Goal: Task Accomplishment & Management: Manage account settings

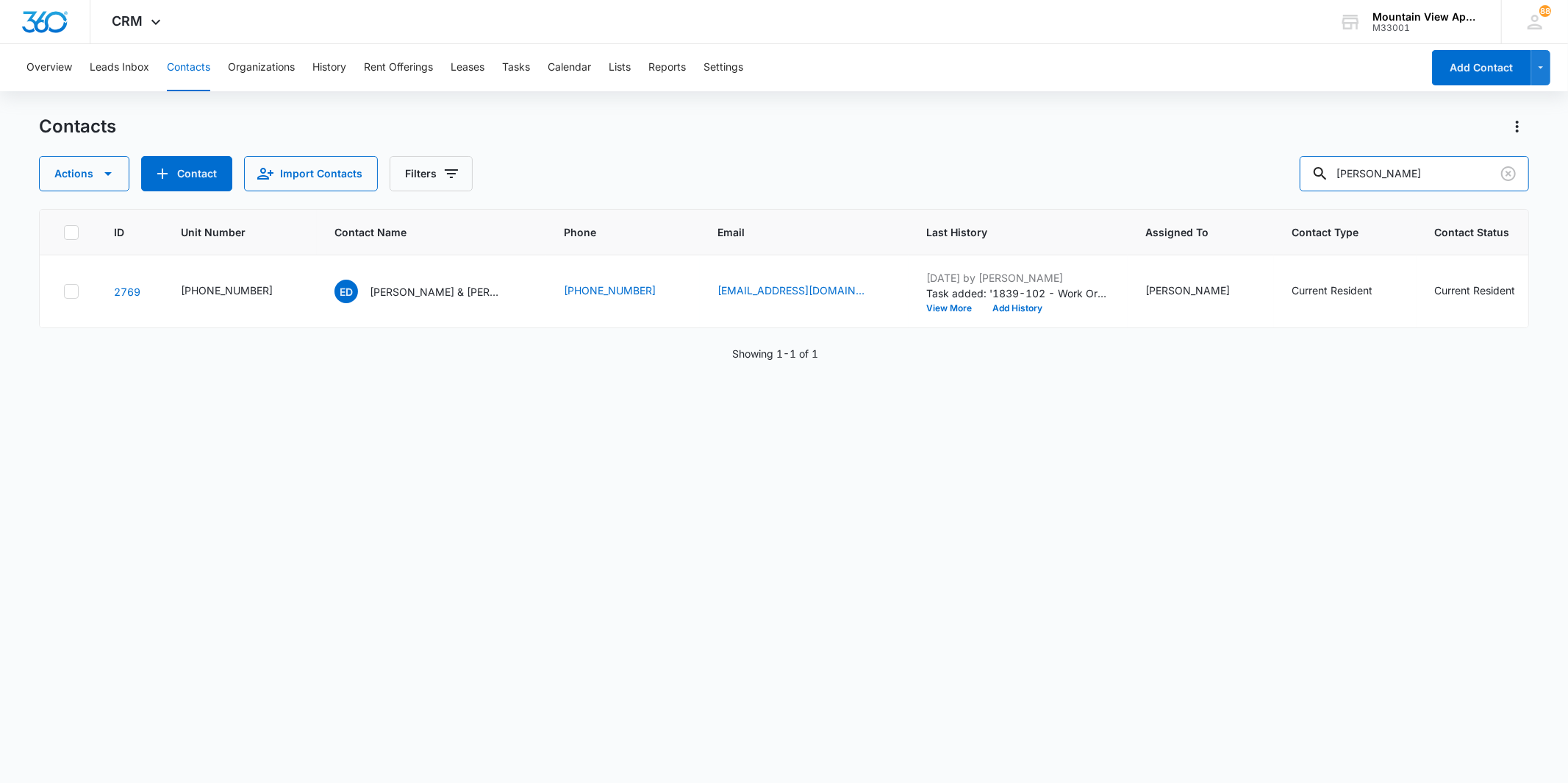
drag, startPoint x: 1378, startPoint y: 179, endPoint x: 1303, endPoint y: 188, distance: 75.5
click at [1303, 188] on div "Actions Contact Import Contacts Filters [PERSON_NAME]" at bounding box center [784, 173] width 1490 height 36
drag, startPoint x: 1414, startPoint y: 184, endPoint x: 1261, endPoint y: 187, distance: 153.0
click at [1261, 186] on div "Actions Contact Import Contacts Filters [PERSON_NAME]" at bounding box center [784, 173] width 1490 height 36
type input "[PERSON_NAME]"
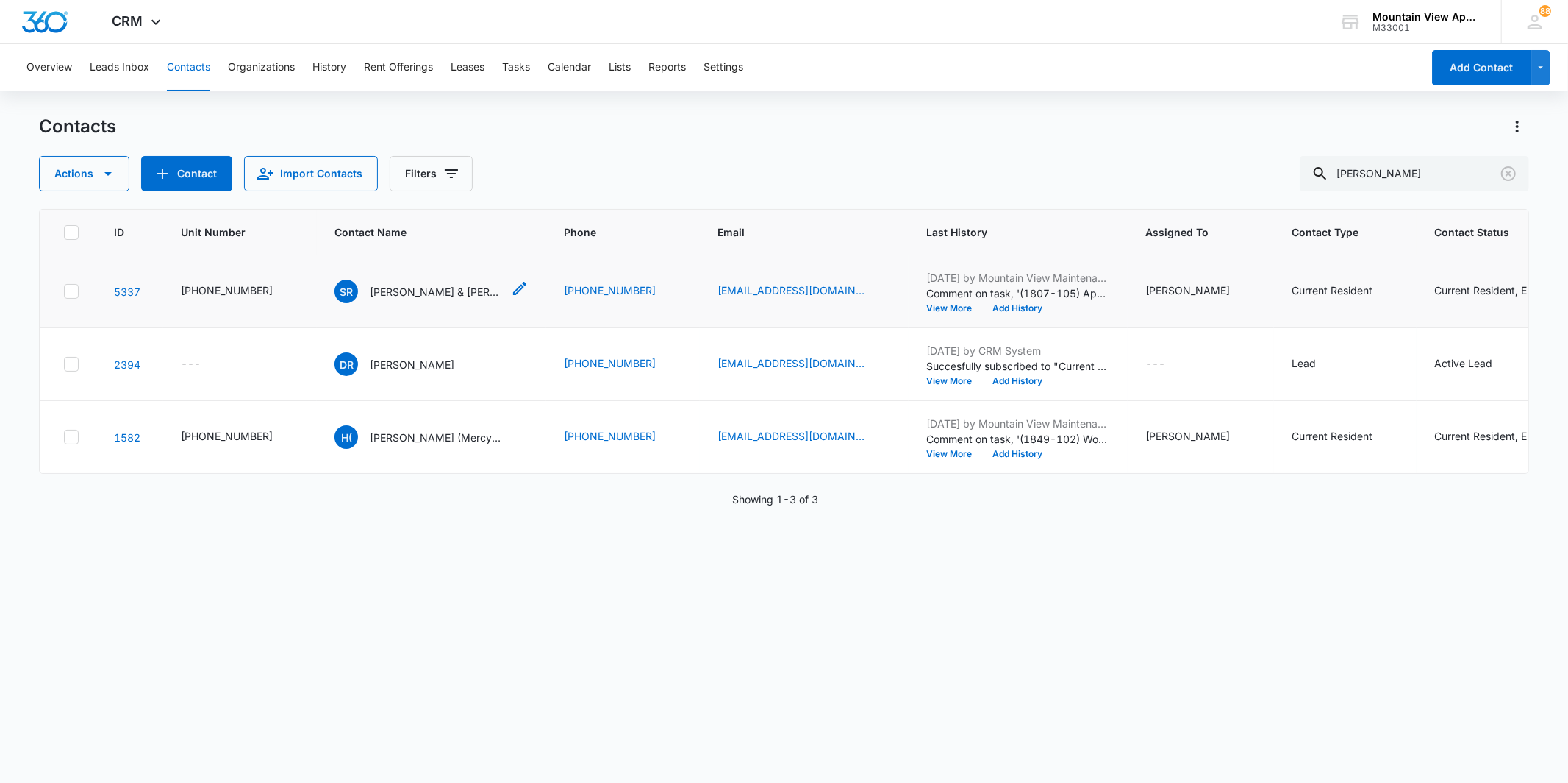
click at [402, 291] on p "[PERSON_NAME] & [PERSON_NAME]" at bounding box center [435, 291] width 132 height 16
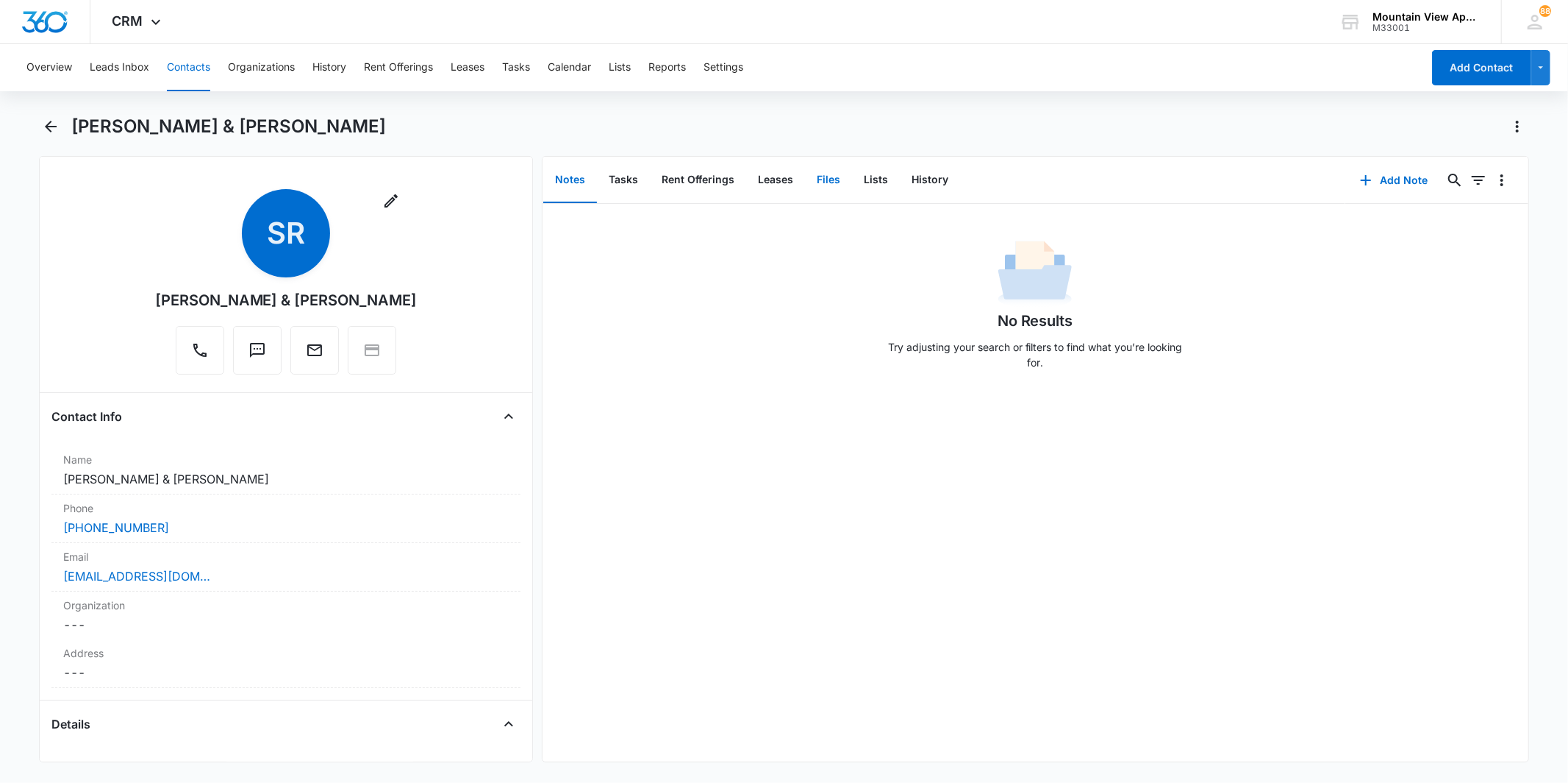
click at [828, 185] on button "Files" at bounding box center [829, 181] width 47 height 46
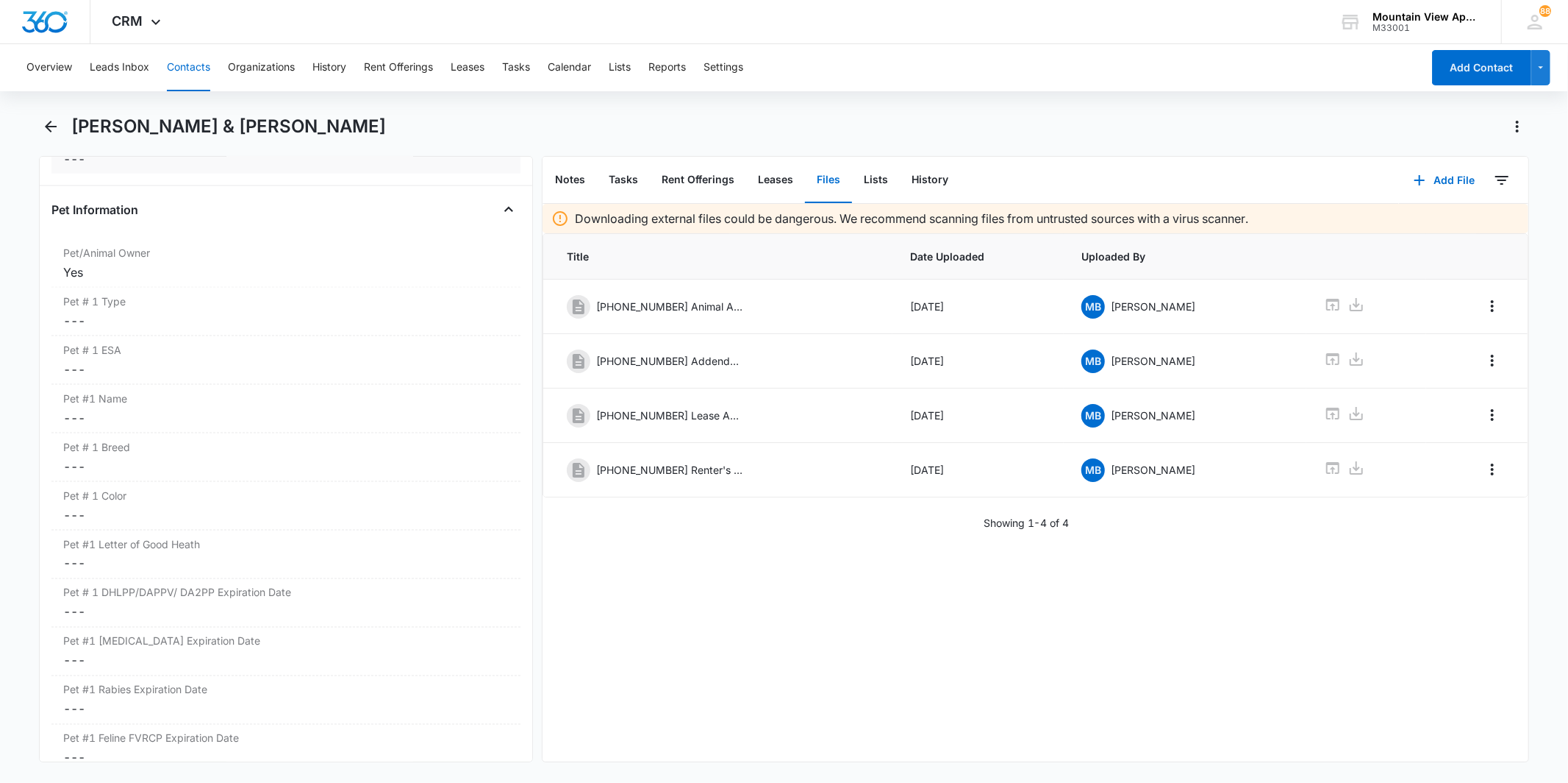
scroll to position [1961, 0]
click at [195, 329] on div "Pet # 1 Type Cancel Save Changes ---" at bounding box center [285, 310] width 468 height 48
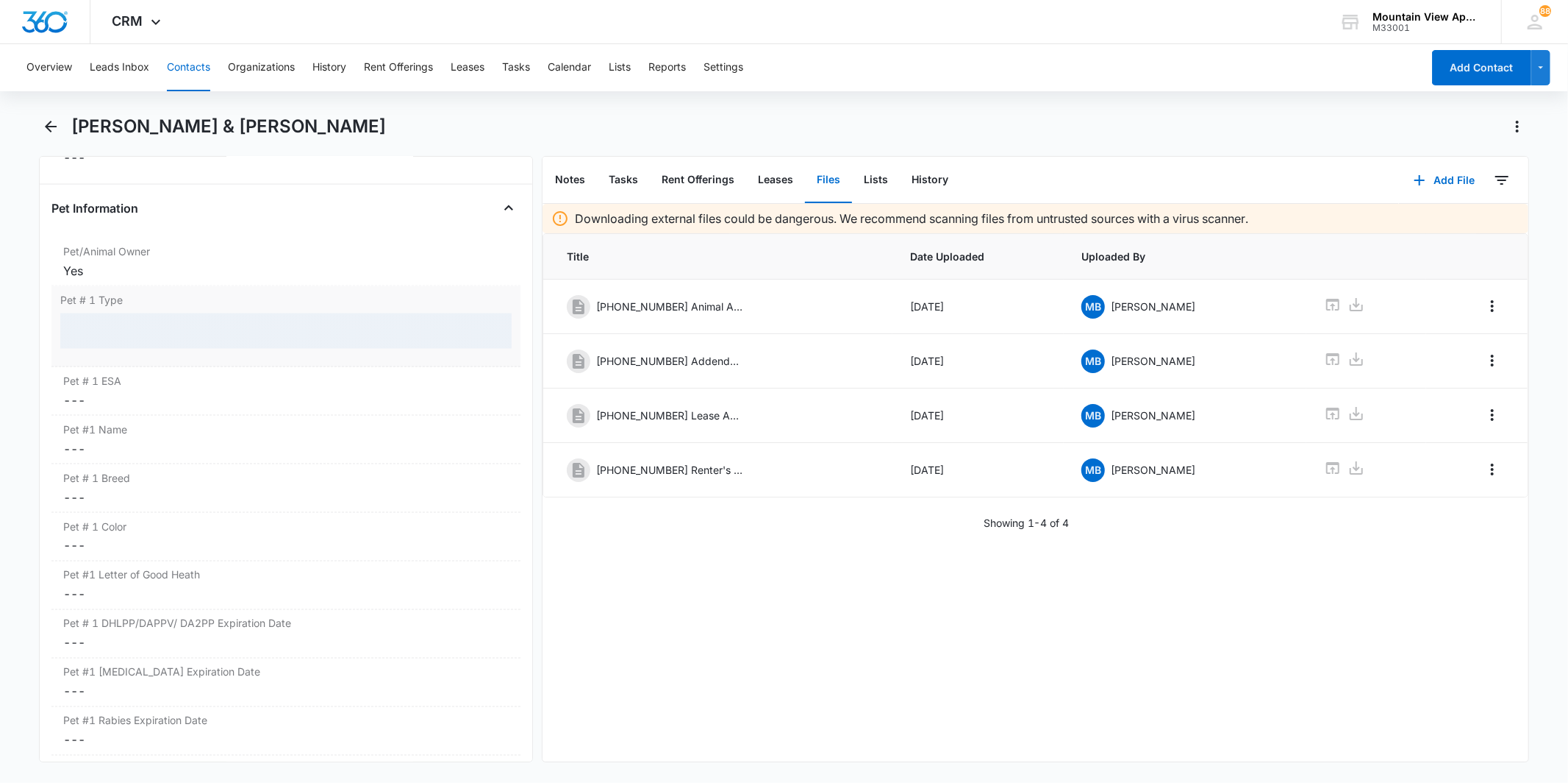
click at [150, 337] on div at bounding box center [286, 330] width 451 height 36
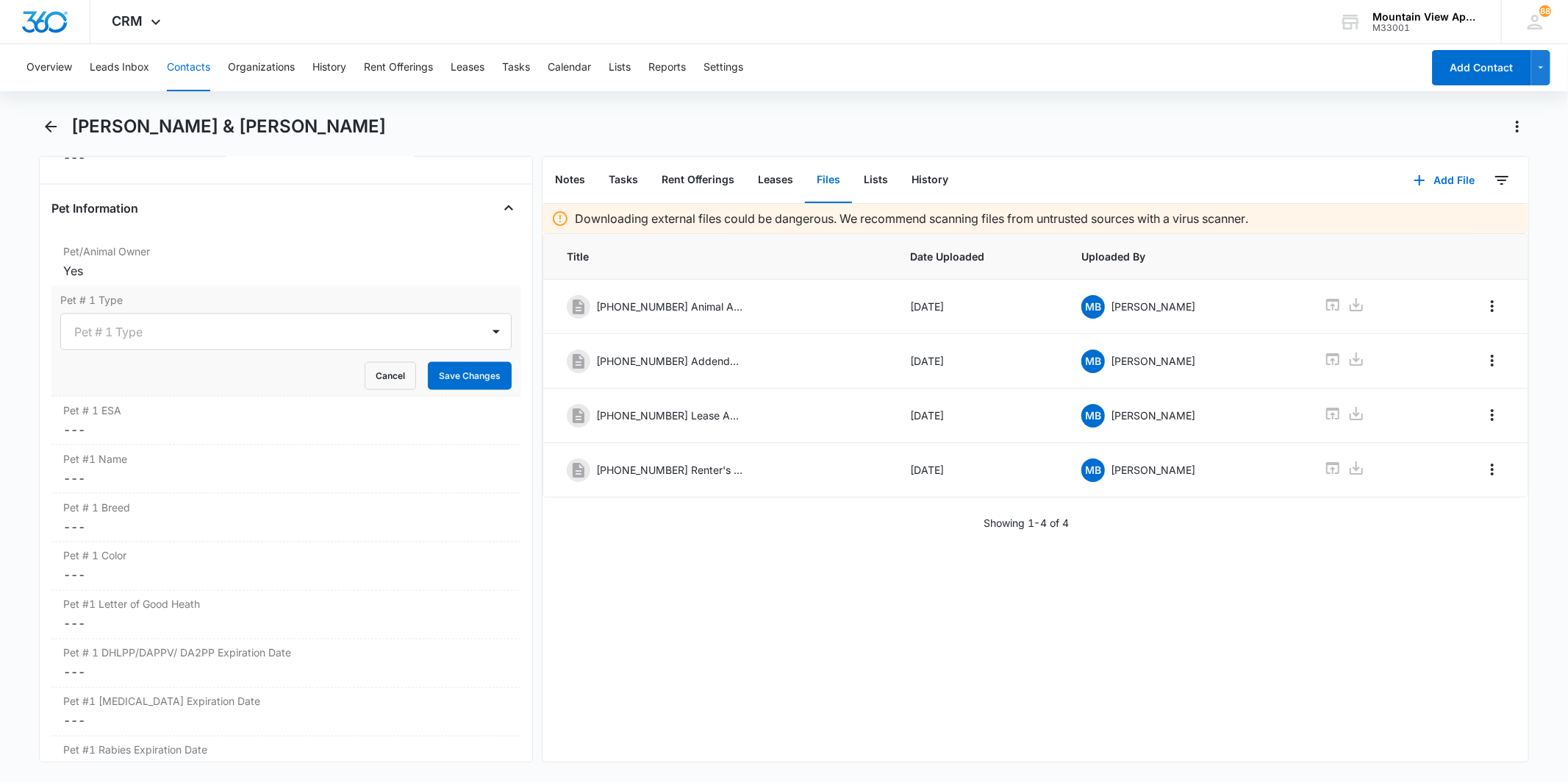
click at [150, 337] on div at bounding box center [267, 331] width 388 height 21
click at [151, 391] on div "Dog" at bounding box center [284, 384] width 412 height 16
click at [467, 371] on button "Save Changes" at bounding box center [470, 376] width 84 height 28
click at [278, 412] on label "Pet # 1 ESA" at bounding box center [286, 410] width 445 height 16
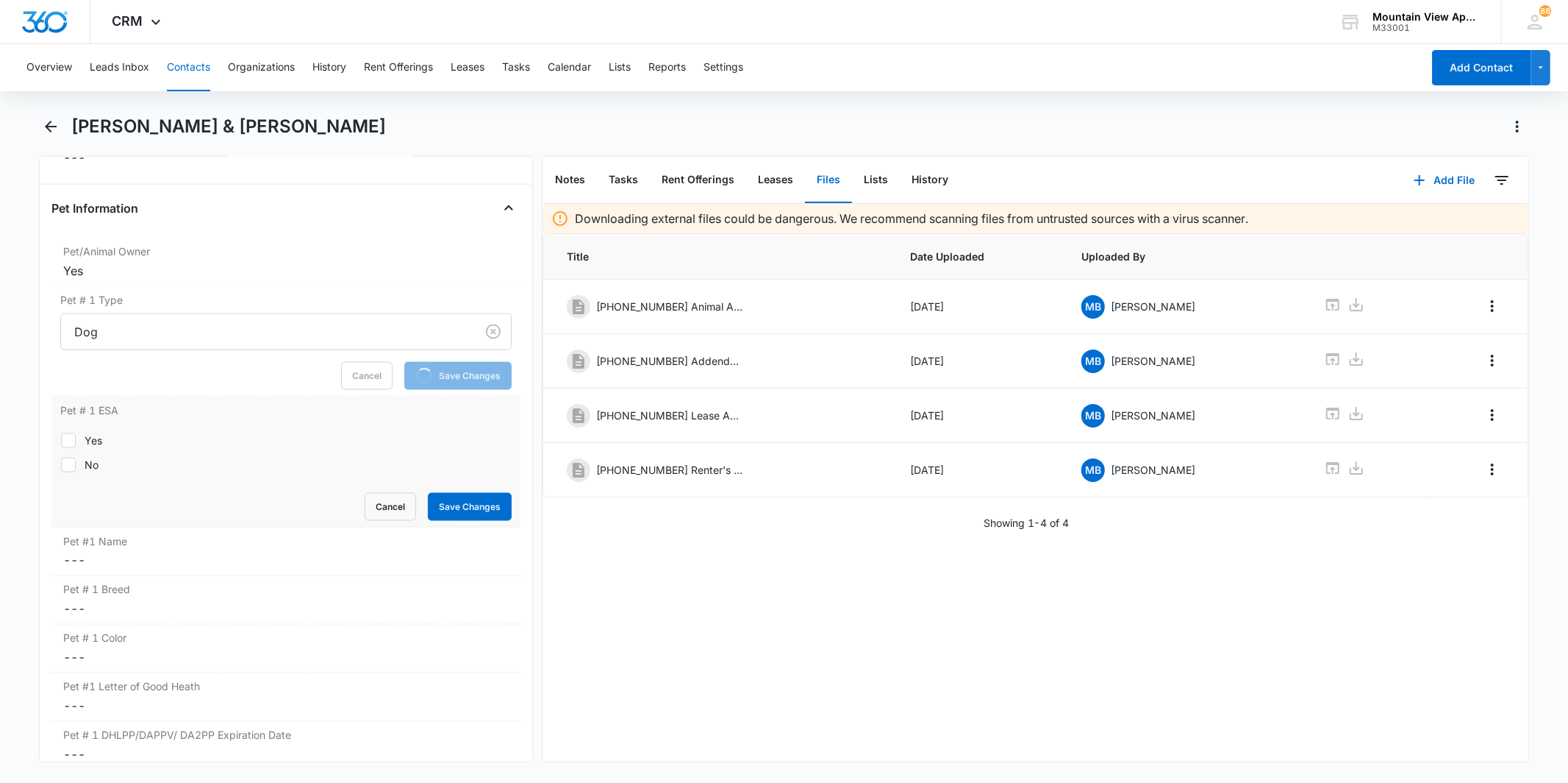
click at [93, 457] on div "No" at bounding box center [91, 465] width 14 height 16
click at [61, 465] on input "No" at bounding box center [60, 465] width 1 height 1
checkbox input "true"
click at [493, 507] on button "Save Changes" at bounding box center [470, 506] width 84 height 28
click at [315, 543] on label "Pet #1 Name" at bounding box center [286, 540] width 445 height 16
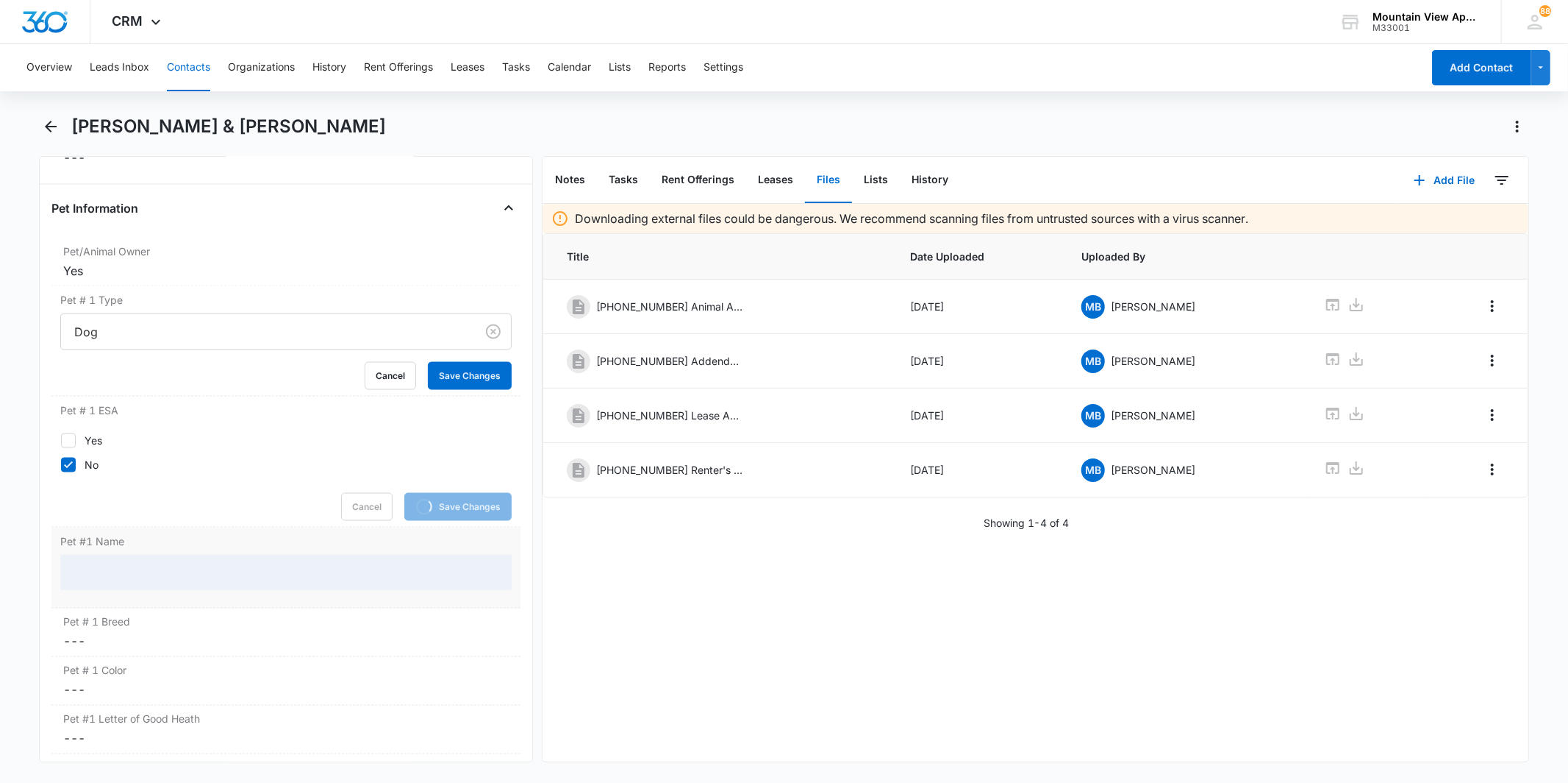
click at [172, 576] on div at bounding box center [286, 572] width 451 height 36
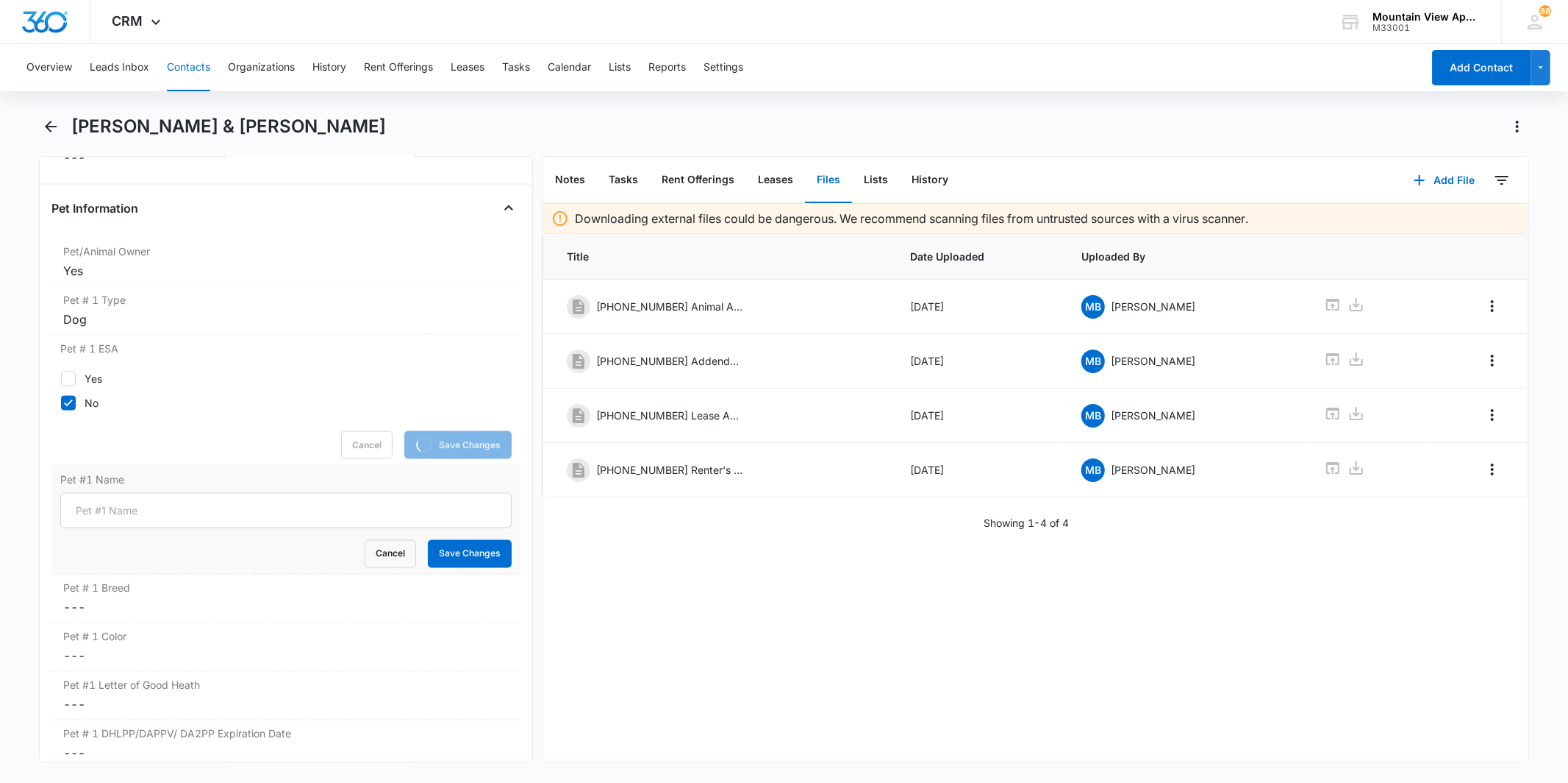
click at [187, 532] on form "Cancel Save Changes" at bounding box center [286, 530] width 451 height 75
click at [197, 516] on input "Pet #1 Name" at bounding box center [286, 510] width 451 height 36
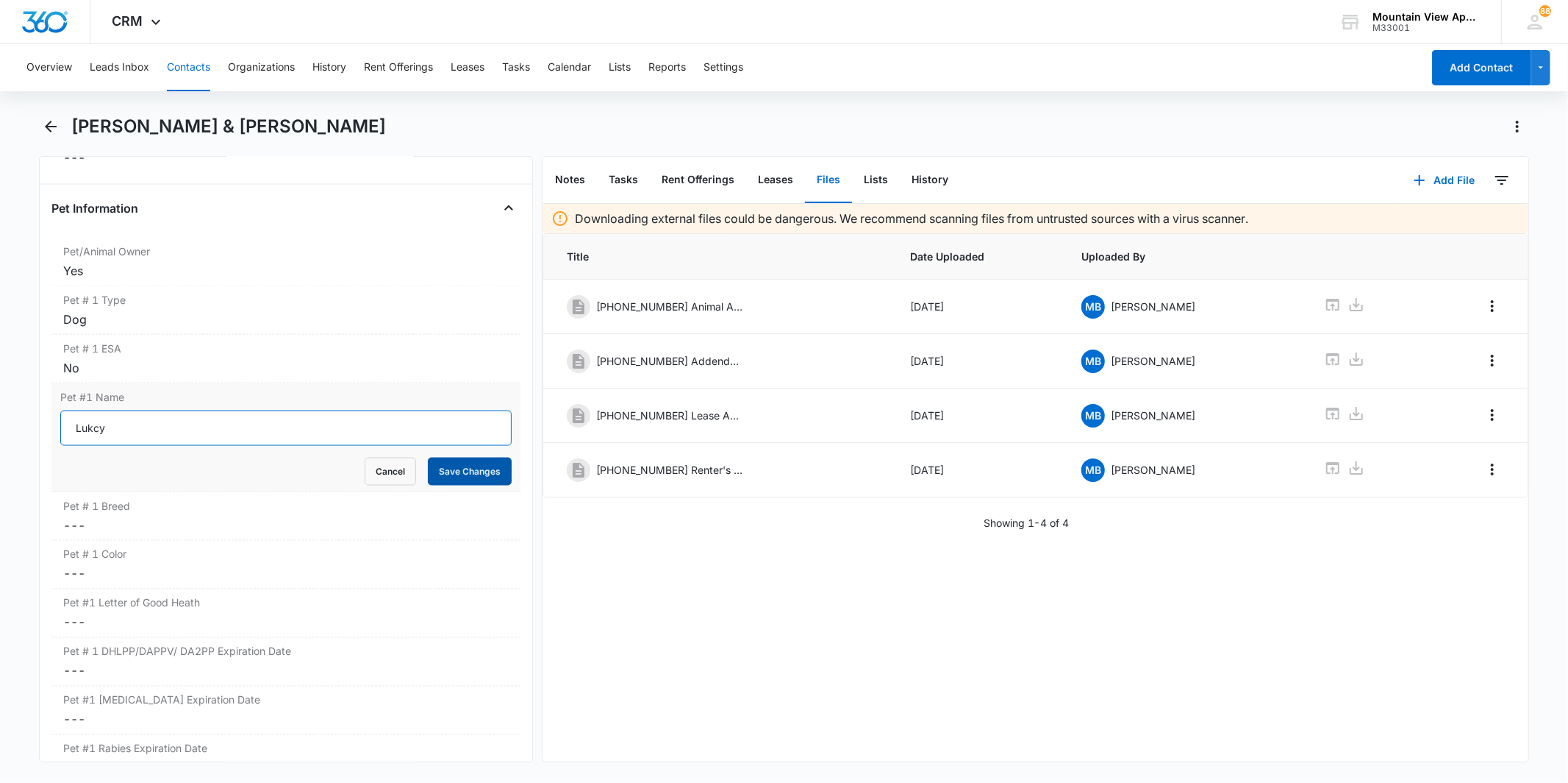
type input "Lukcy"
click at [439, 479] on button "Save Changes" at bounding box center [470, 471] width 84 height 28
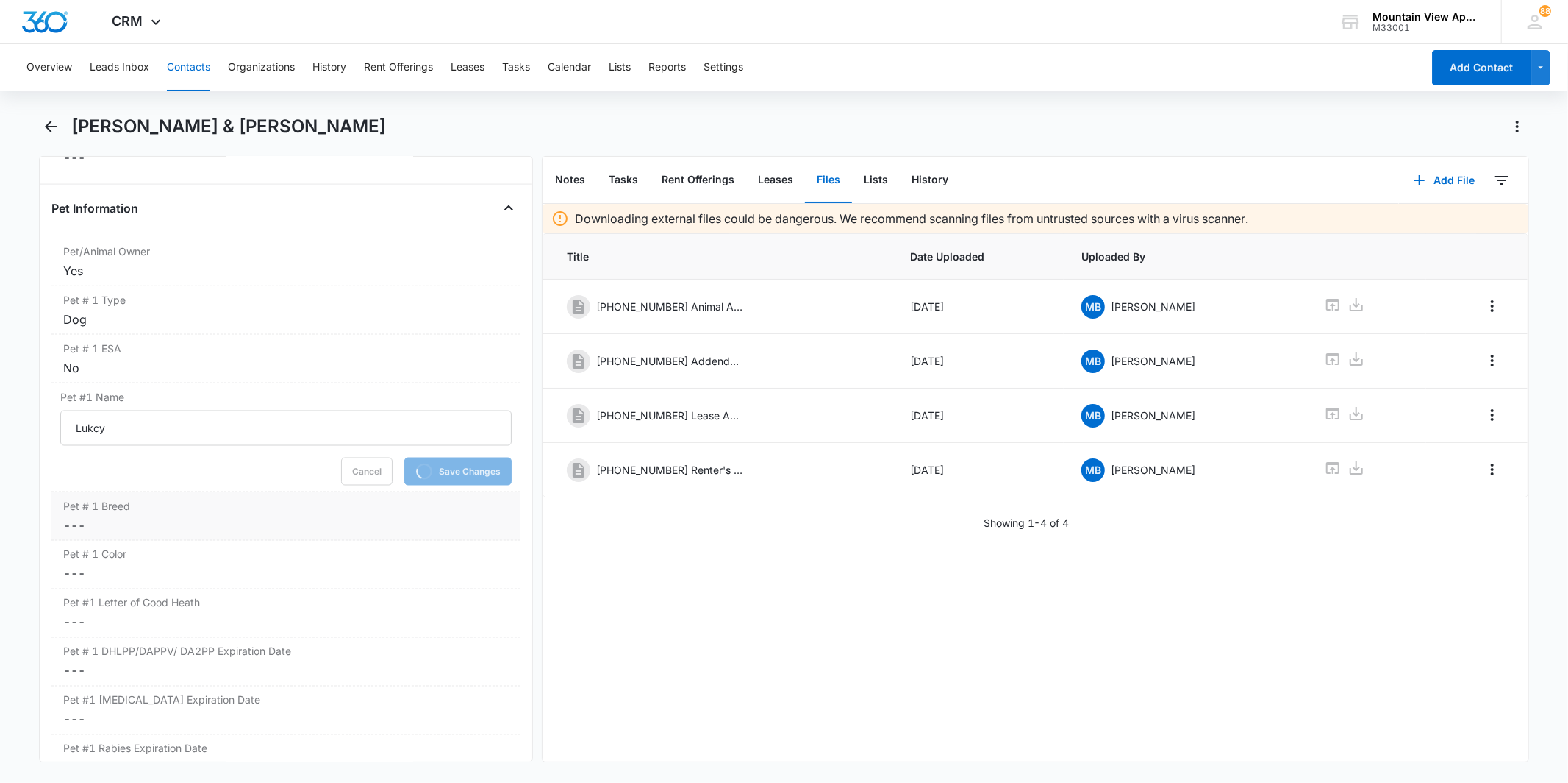
click at [150, 528] on dd "Cancel Save Changes ---" at bounding box center [286, 525] width 445 height 17
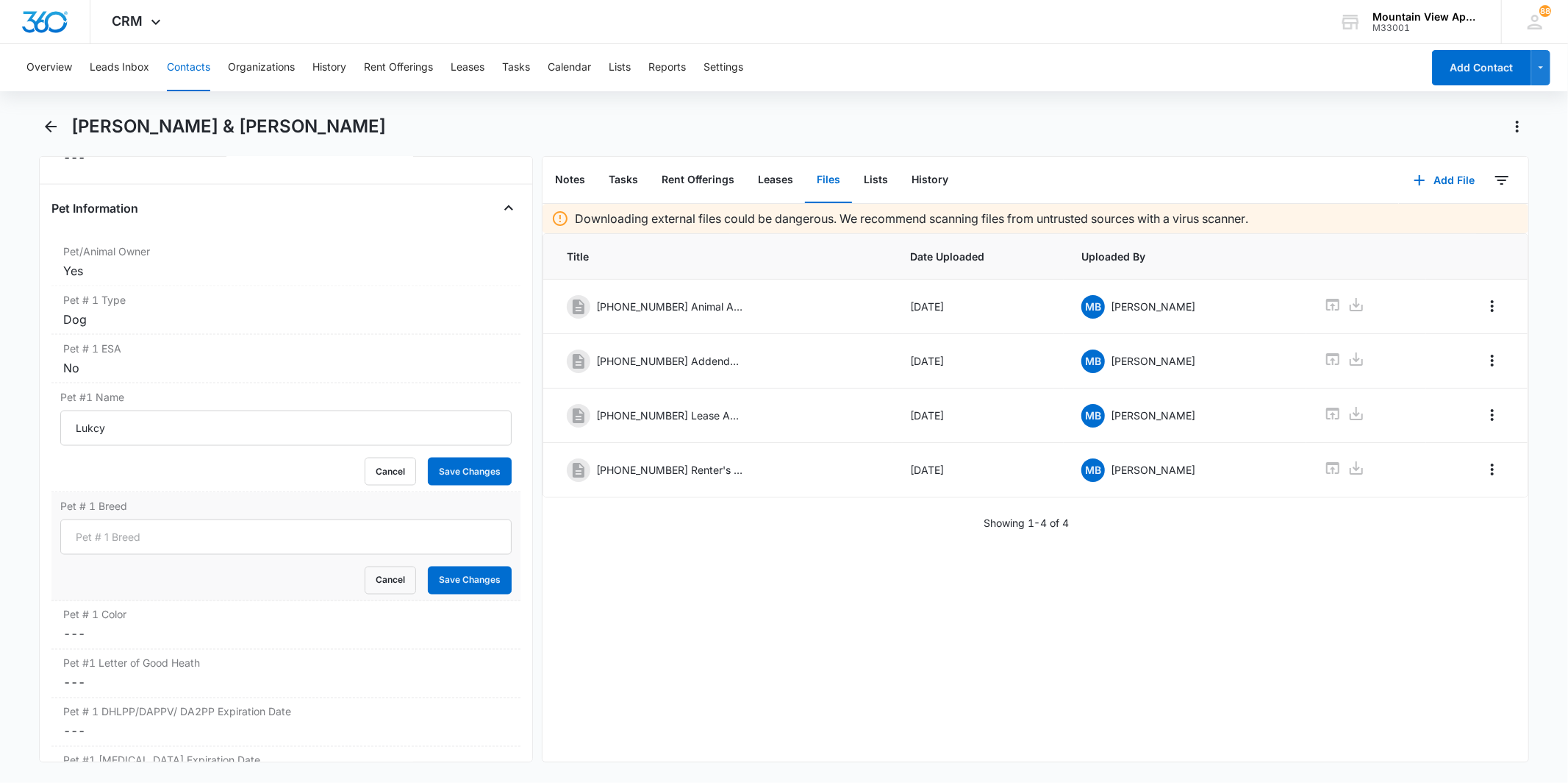
click at [140, 515] on div "Pet # 1 Breed Cancel Save Changes" at bounding box center [285, 546] width 468 height 109
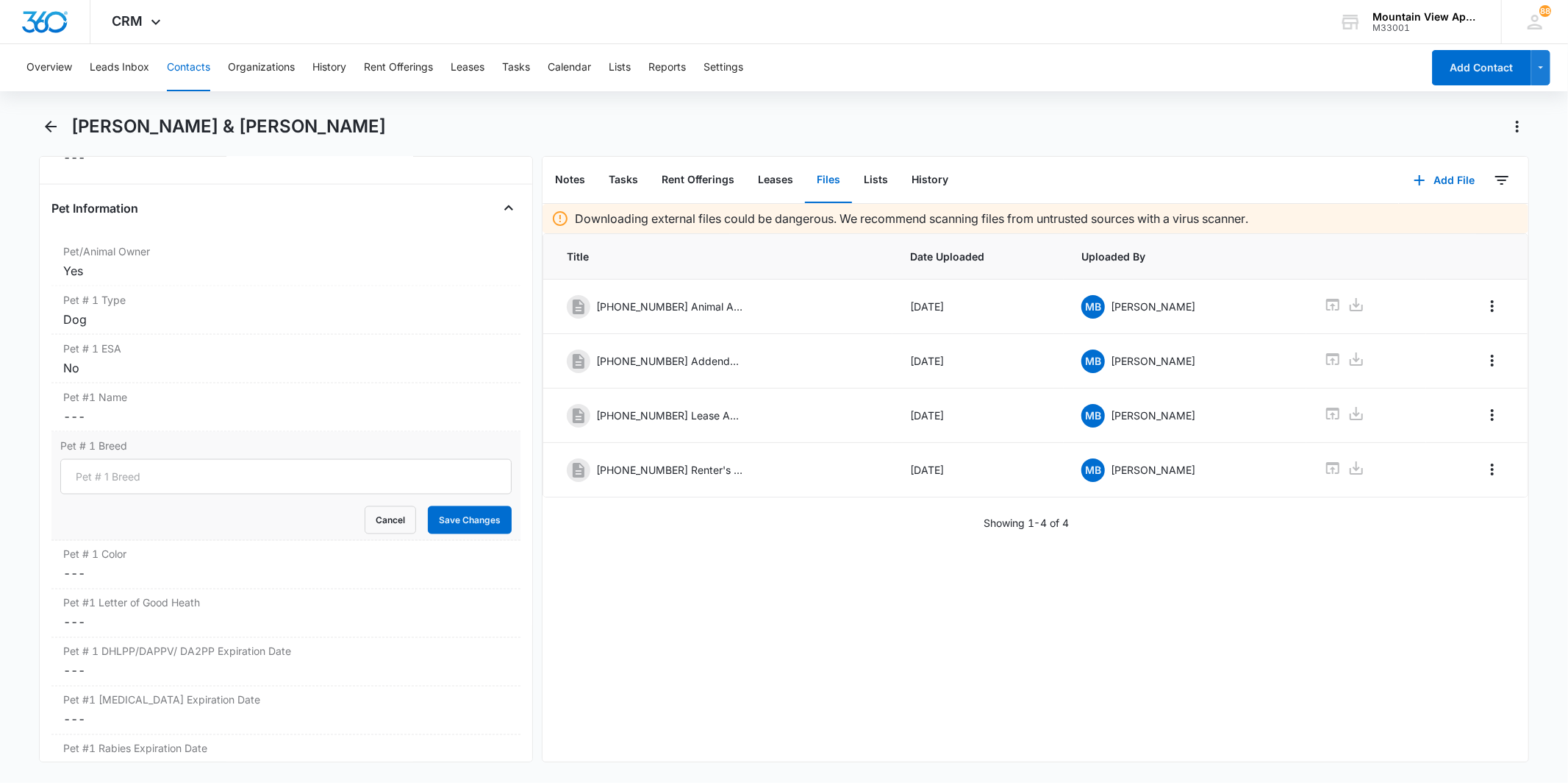
click at [140, 526] on div "Cancel Save Changes" at bounding box center [286, 520] width 451 height 28
click at [140, 499] on form "Cancel Save Changes" at bounding box center [286, 496] width 451 height 75
click at [140, 476] on input "Pet # 1 Breed" at bounding box center [286, 476] width 451 height 36
type input "Border Collie"
click at [441, 525] on button "Save Changes" at bounding box center [470, 520] width 84 height 28
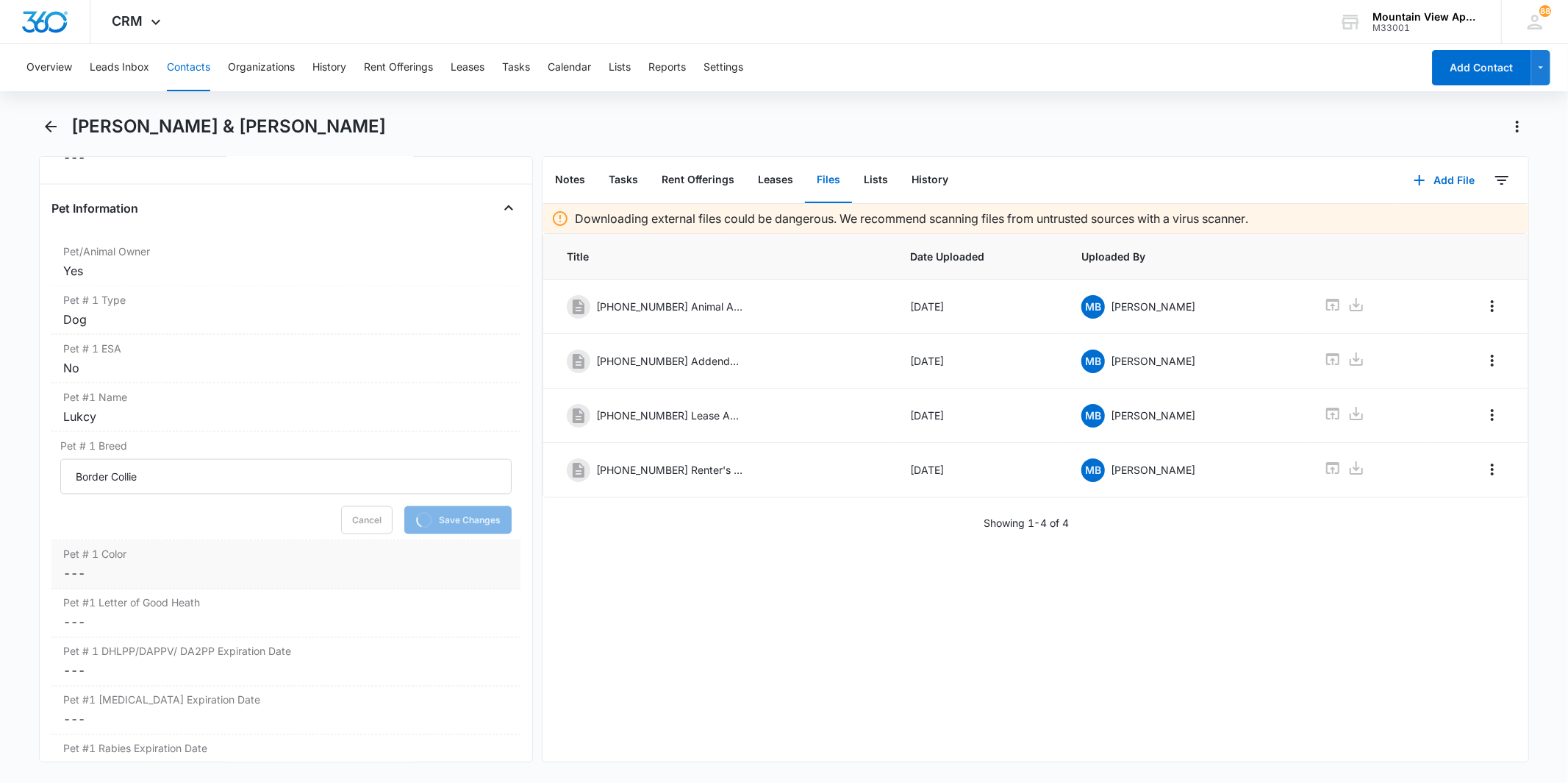
click at [275, 561] on label "Pet # 1 Color" at bounding box center [286, 554] width 445 height 16
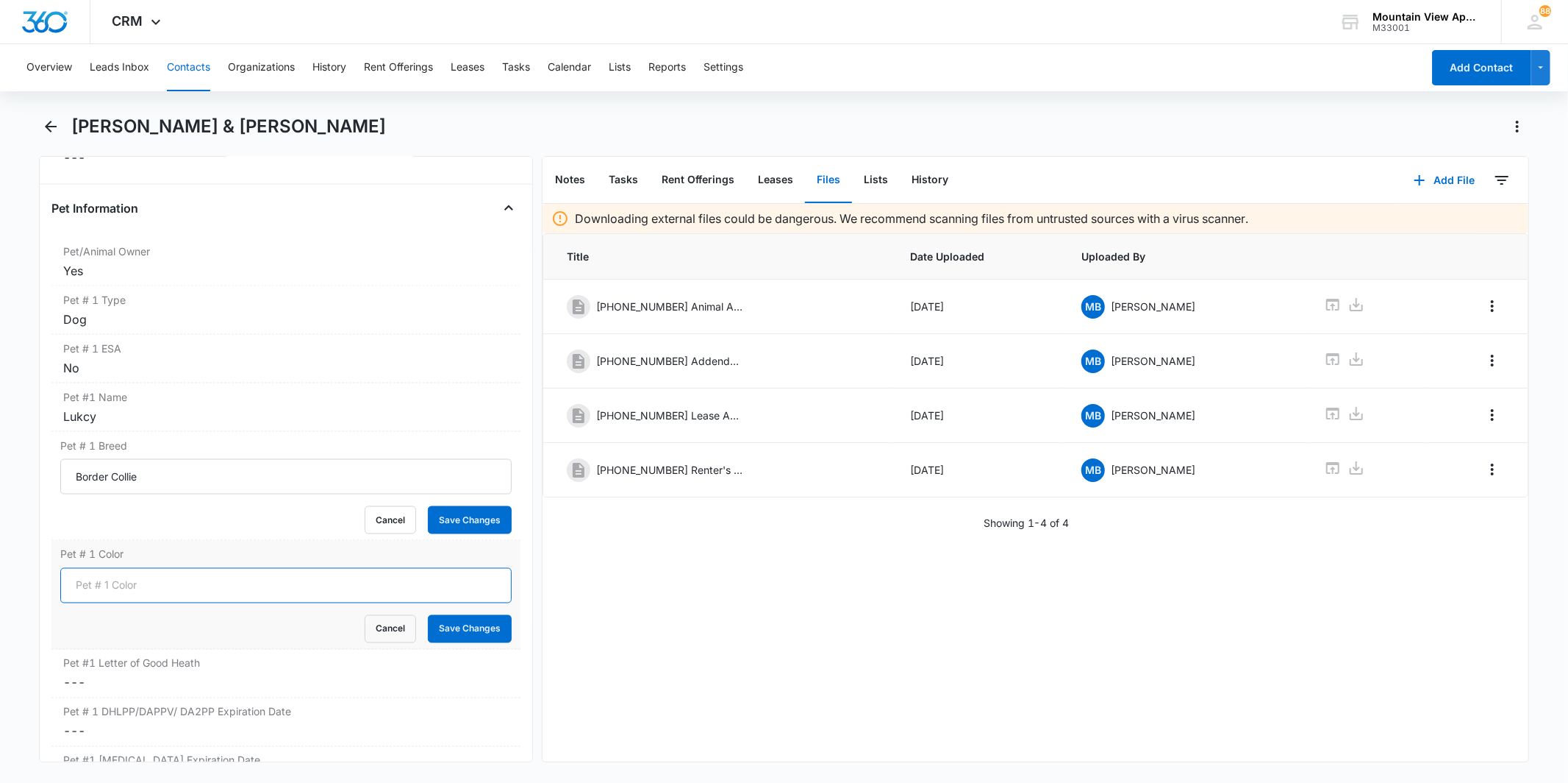
click at [234, 590] on input "Pet # 1 Color" at bounding box center [286, 585] width 451 height 36
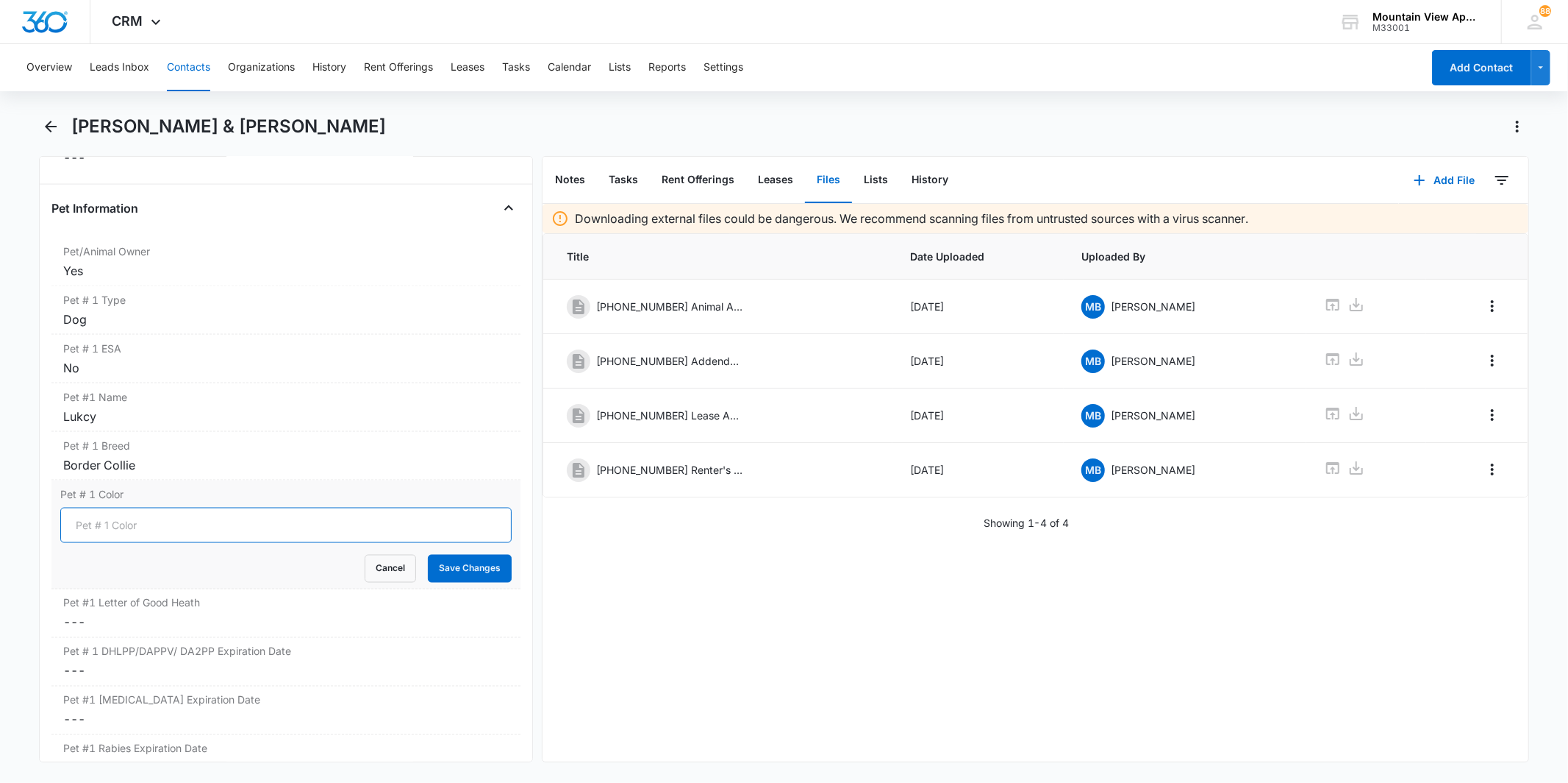
type input "Black/White"
click at [444, 561] on button "Save Changes" at bounding box center [470, 569] width 84 height 28
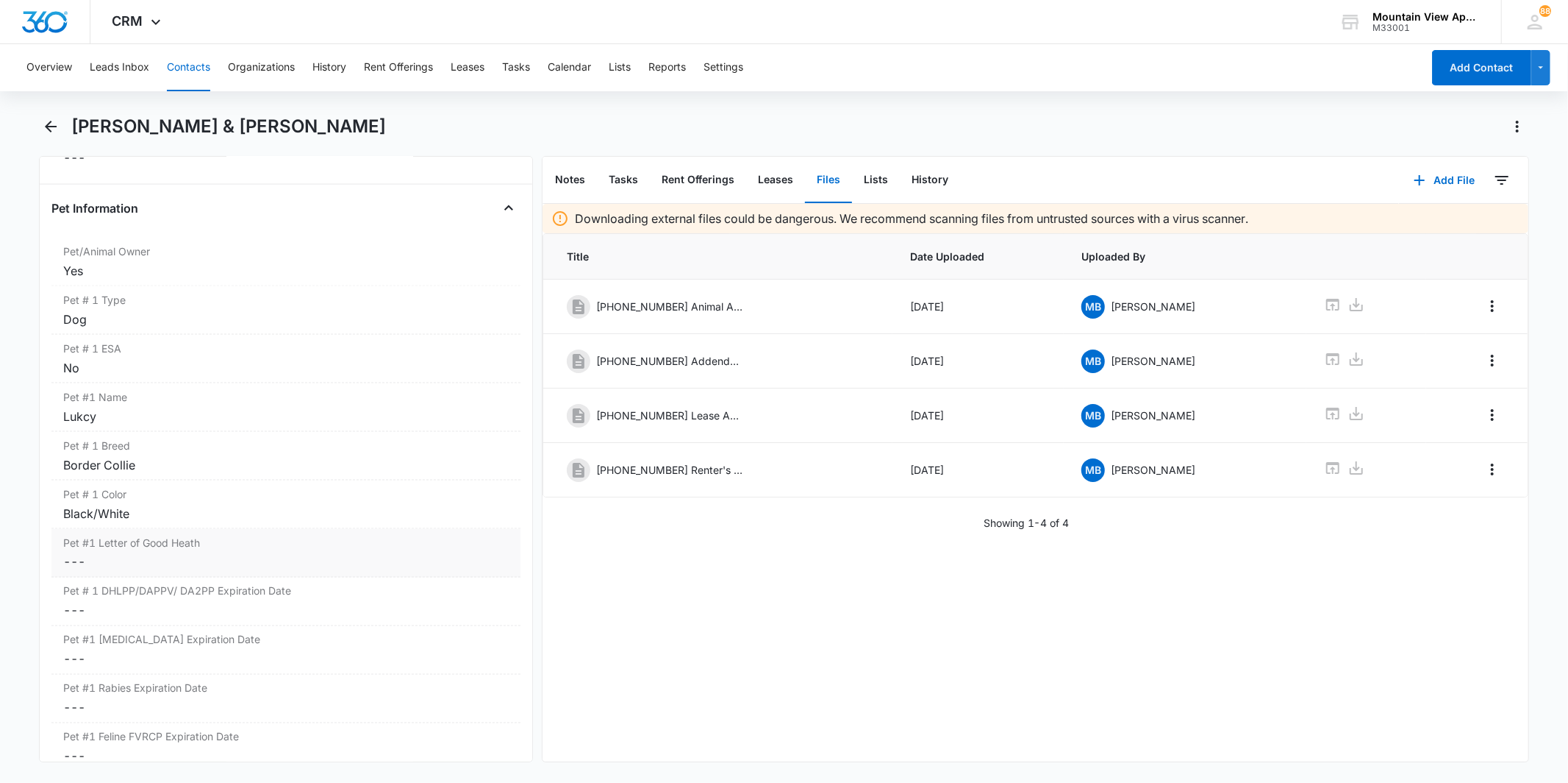
scroll to position [2207, 0]
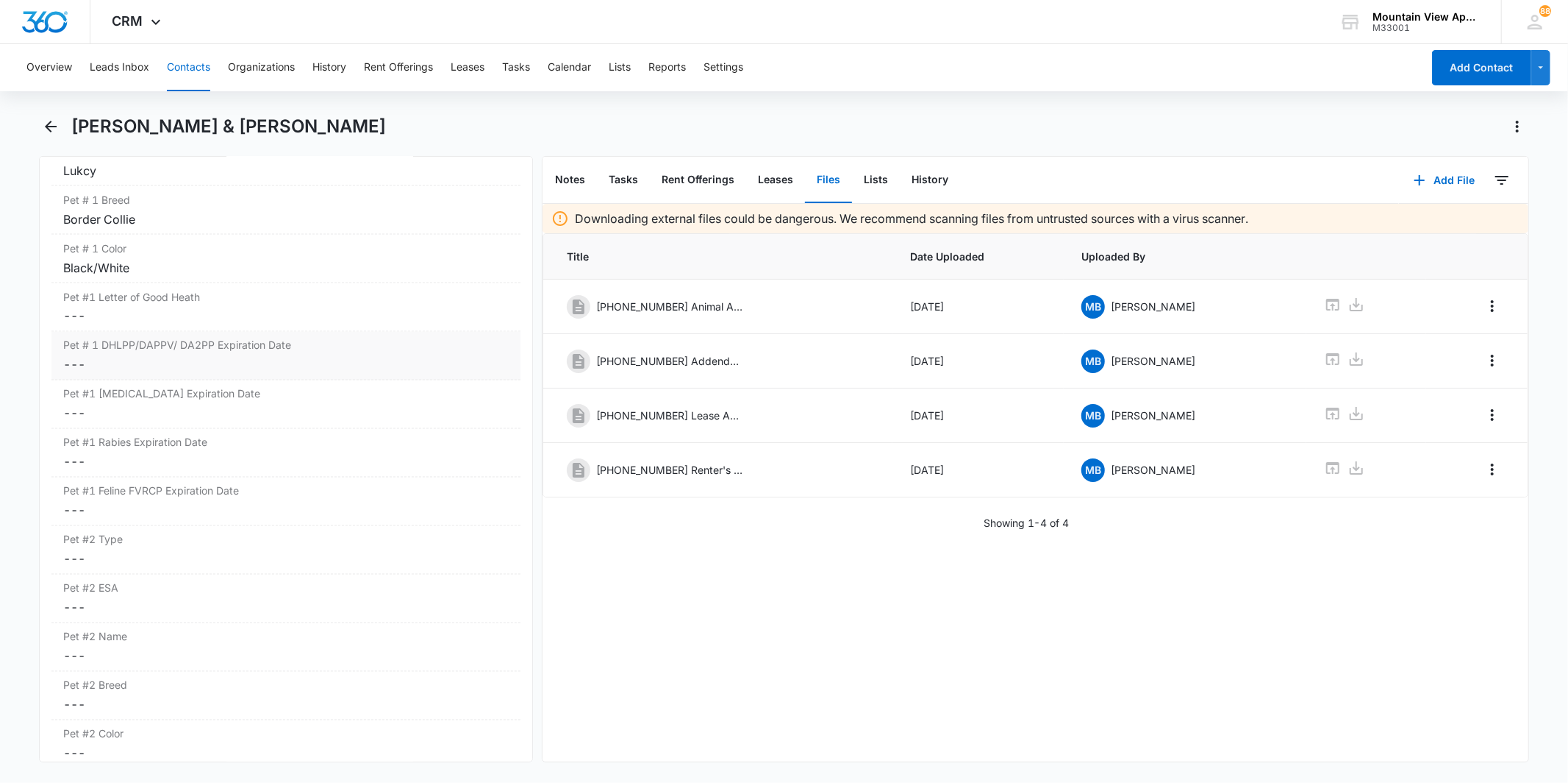
click at [215, 357] on div "Pet # 1 DHLPP/DAPPV/ DA2PP Expiration Date Cancel Save Changes ---" at bounding box center [285, 356] width 468 height 48
click at [178, 380] on div at bounding box center [130, 377] width 121 height 16
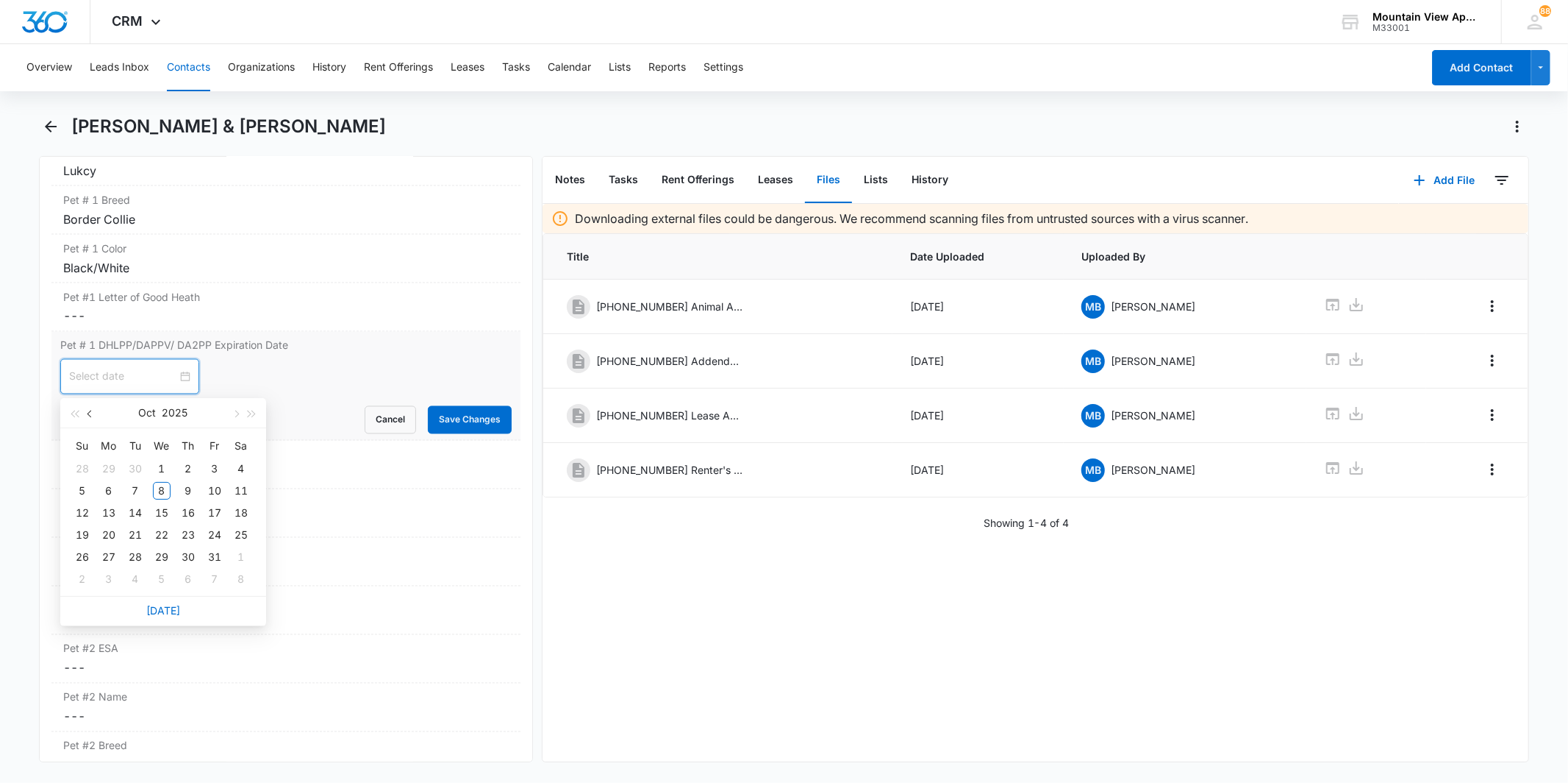
click at [86, 413] on button "button" at bounding box center [90, 412] width 16 height 29
click at [255, 414] on button "button" at bounding box center [253, 412] width 16 height 29
type input "[DATE]"
click at [140, 532] on div "22" at bounding box center [135, 534] width 17 height 17
click at [435, 429] on button "Save Changes" at bounding box center [470, 420] width 84 height 28
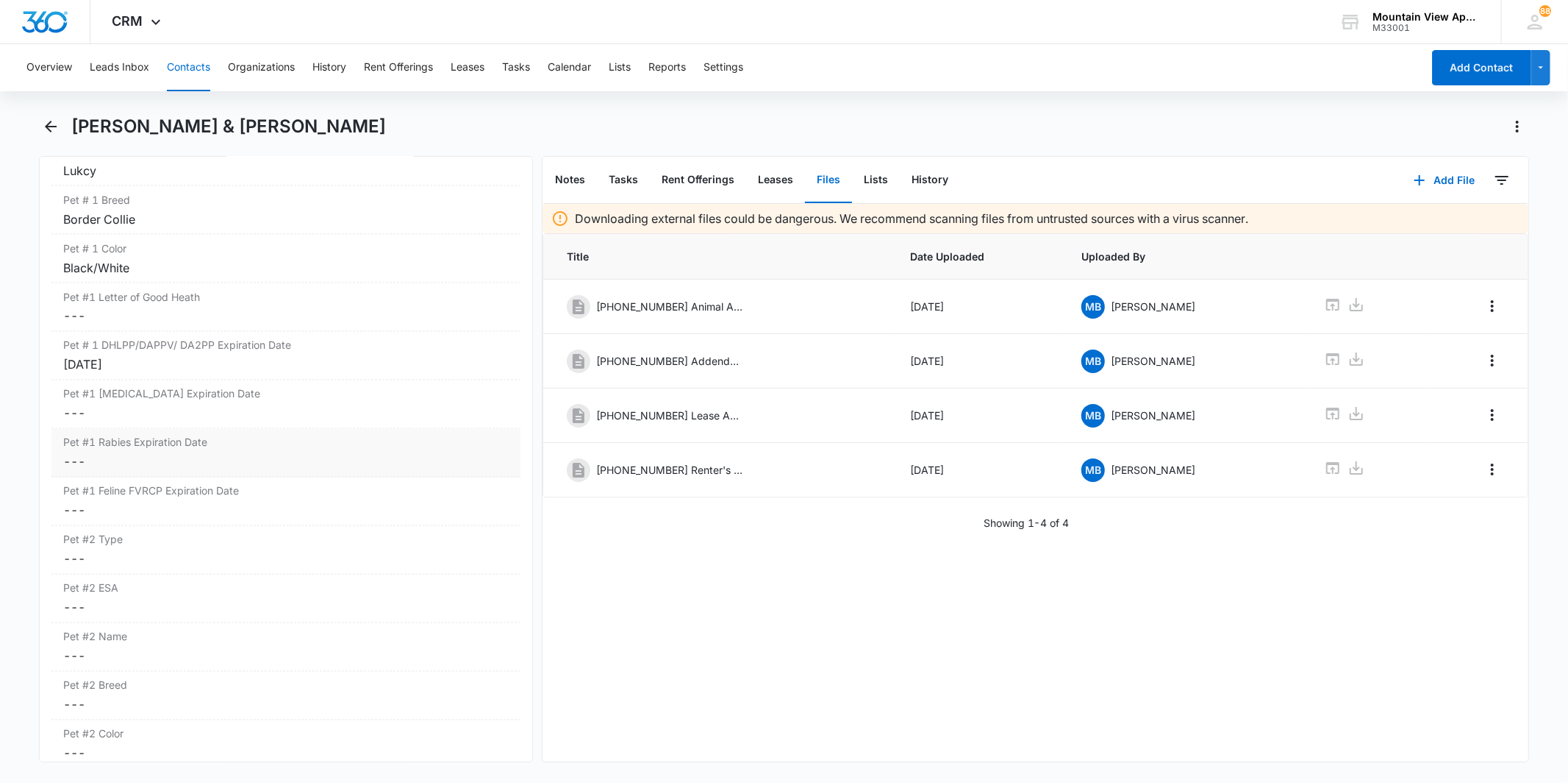
click at [235, 447] on label "Pet #1 Rabies Expiration Date" at bounding box center [286, 442] width 445 height 16
click at [180, 476] on div at bounding box center [130, 474] width 139 height 36
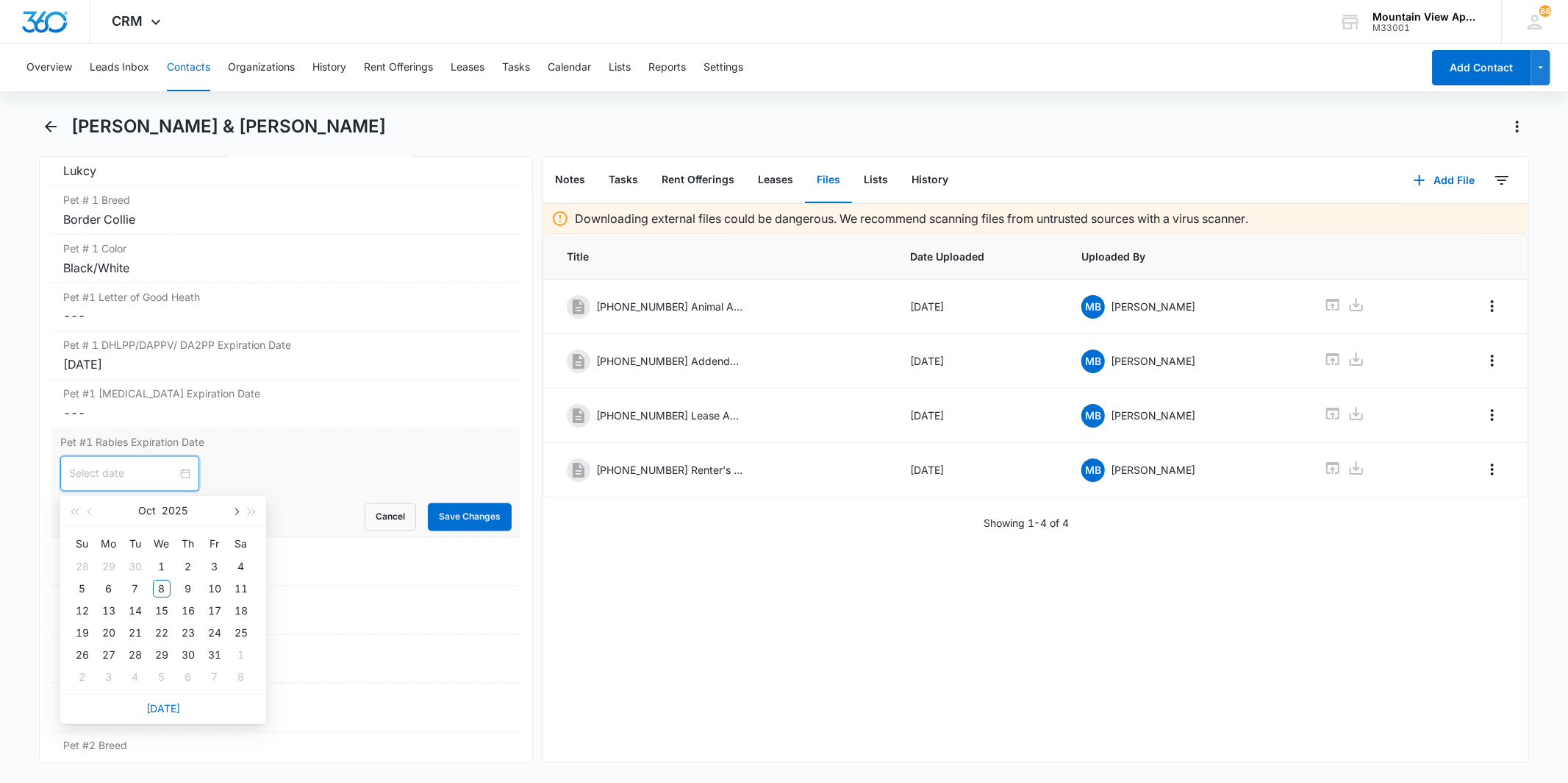
click at [237, 510] on span "button" at bounding box center [235, 512] width 7 height 7
type input "[DATE]"
drag, startPoint x: 244, startPoint y: 584, endPoint x: 272, endPoint y: 567, distance: 32.8
click at [244, 584] on div "13" at bounding box center [241, 588] width 17 height 17
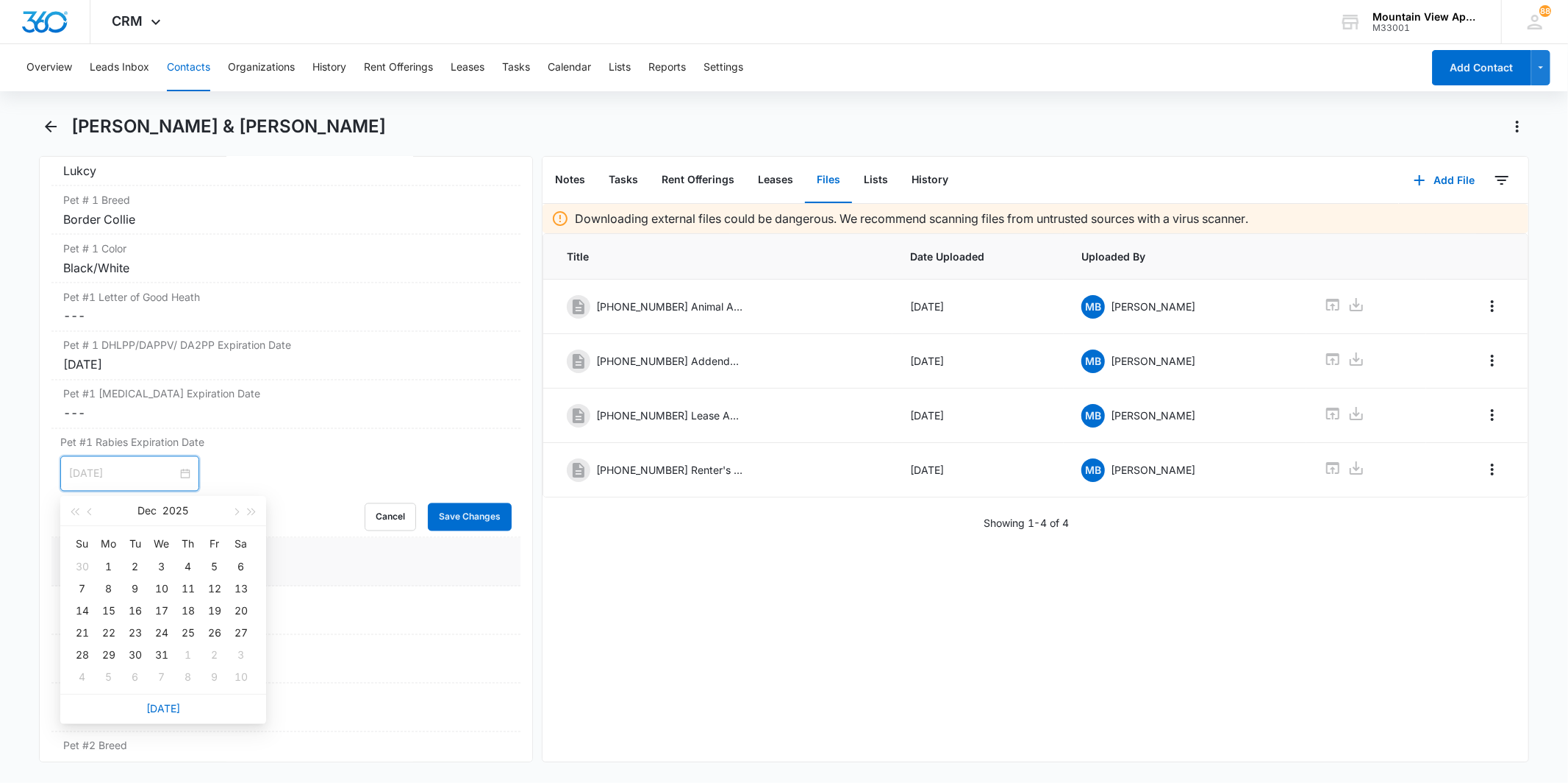
type input "[DATE]"
click at [172, 476] on div at bounding box center [130, 474] width 121 height 16
type input "[DATE]"
click at [243, 591] on div "13" at bounding box center [241, 588] width 17 height 17
click at [439, 524] on button "Save Changes" at bounding box center [470, 517] width 84 height 28
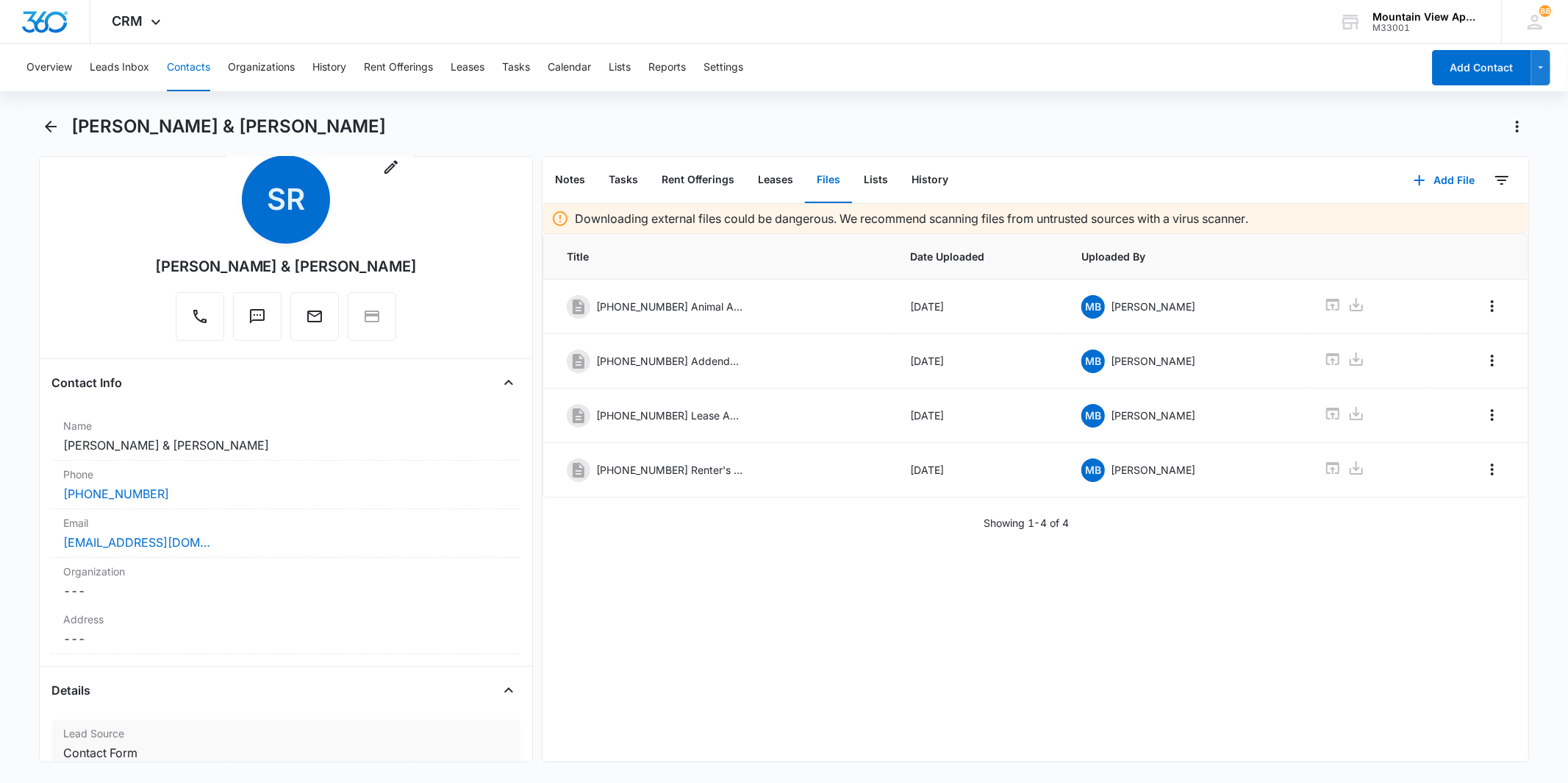
scroll to position [0, 0]
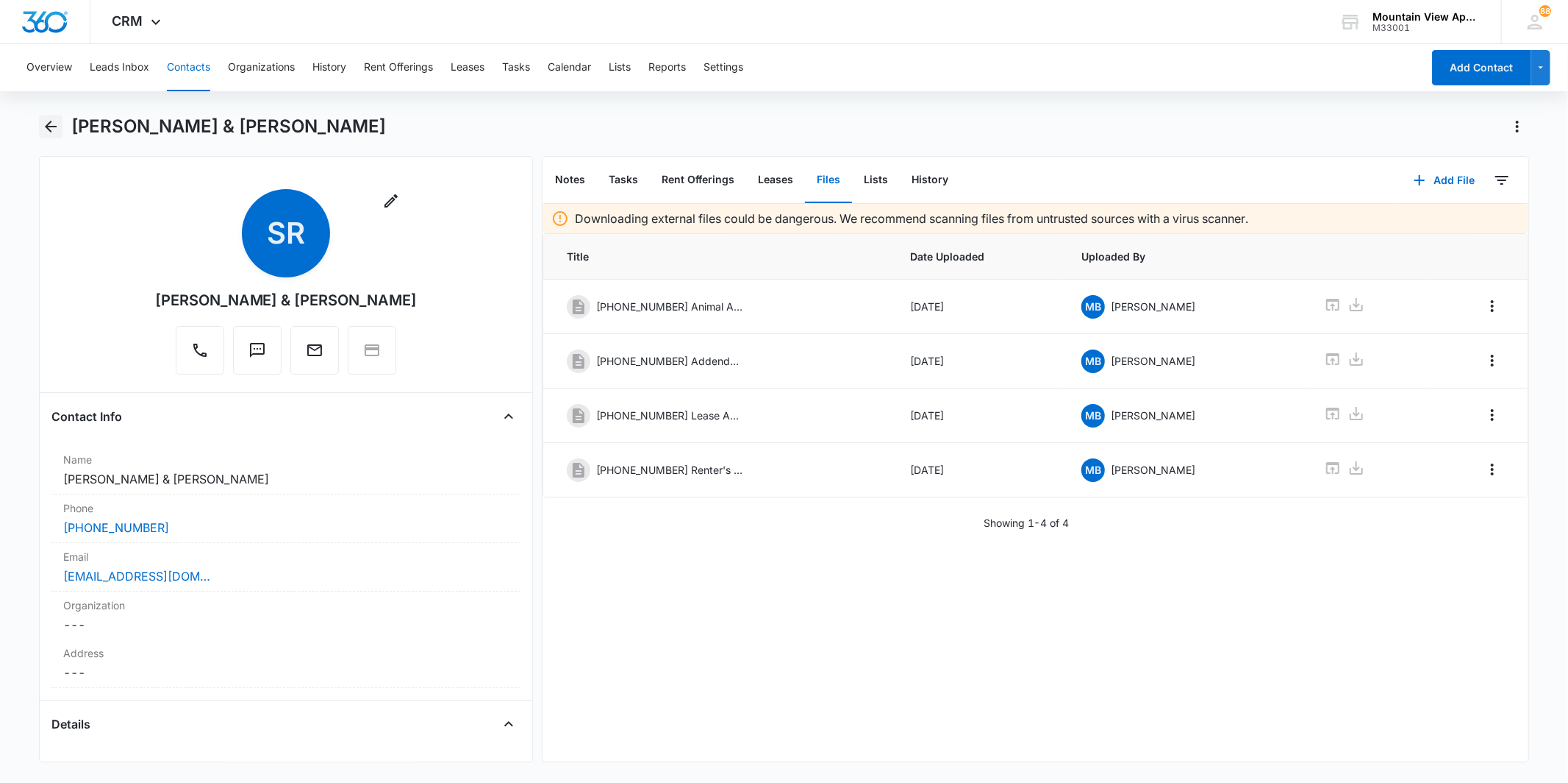
click at [50, 127] on icon "Back" at bounding box center [50, 126] width 17 height 17
